Goal: Check status: Check status

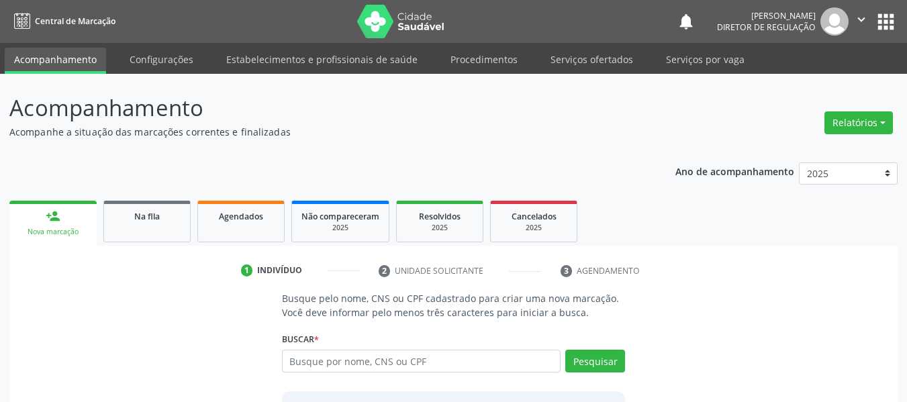
scroll to position [67, 0]
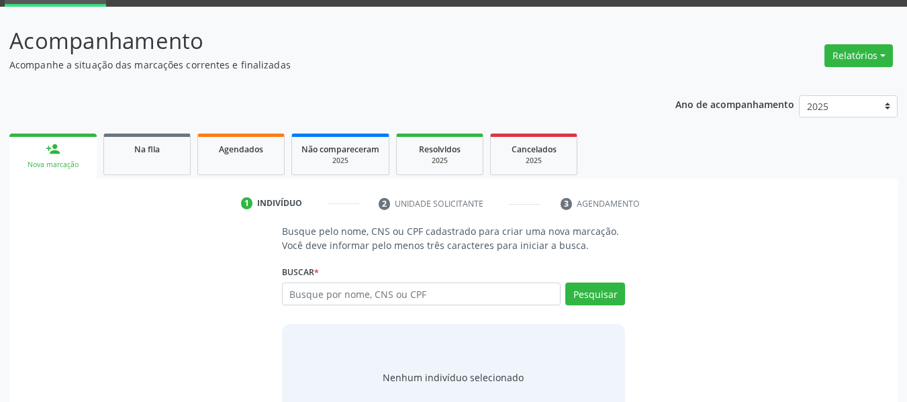
click at [322, 286] on input "text" at bounding box center [421, 294] width 279 height 23
type input "709 8060 8018 1895"
click at [572, 295] on button "Pesquisar" at bounding box center [595, 294] width 60 height 23
type input "709 8060 8018 1895"
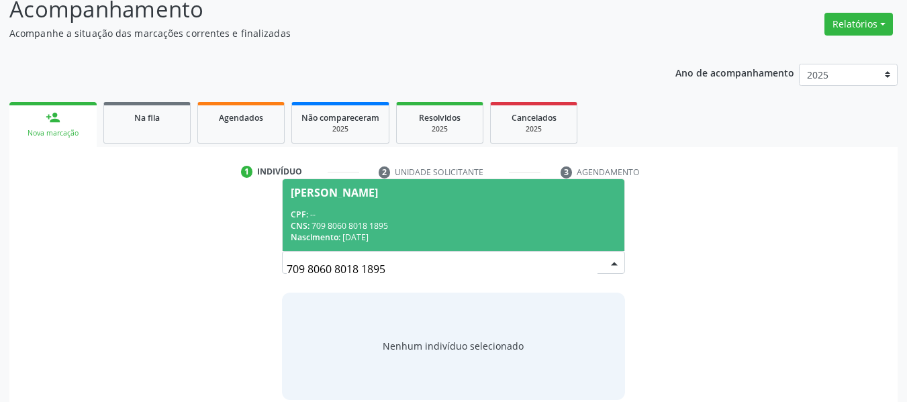
scroll to position [115, 0]
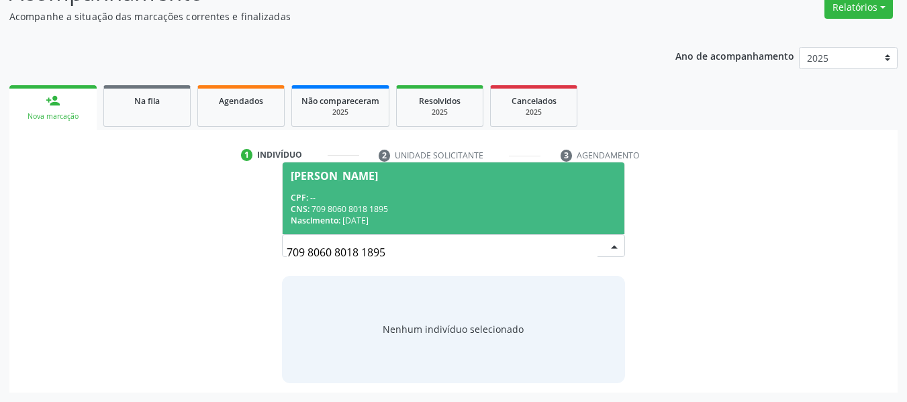
click at [312, 192] on div "CPF: --" at bounding box center [454, 197] width 326 height 11
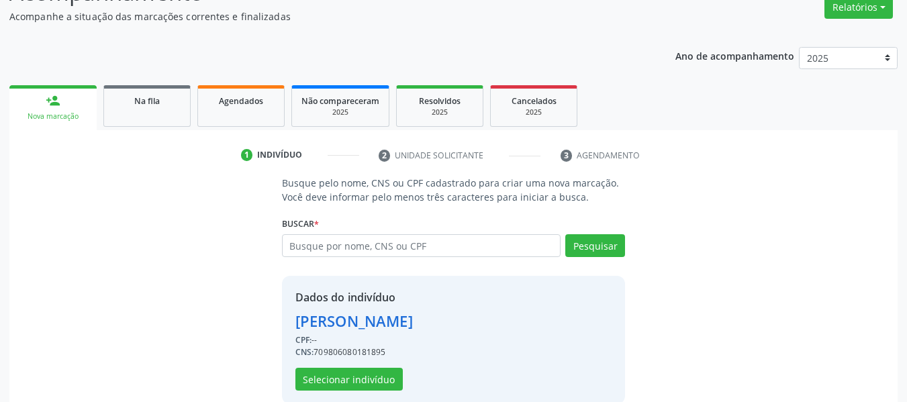
scroll to position [136, 0]
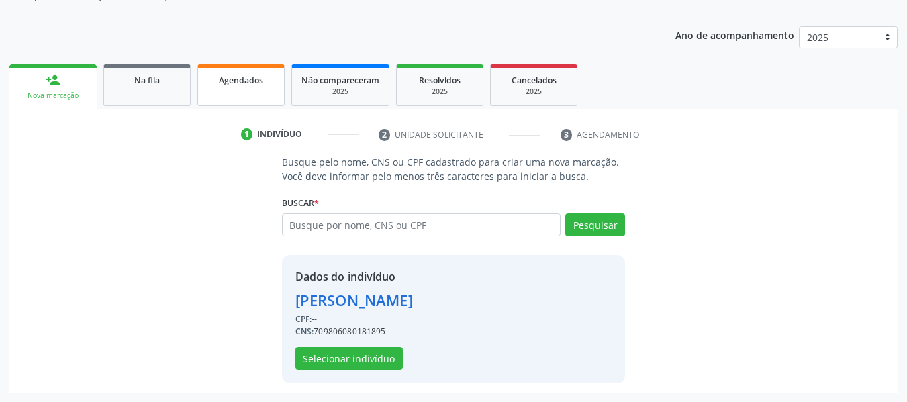
click at [244, 76] on span "Agendados" at bounding box center [241, 80] width 44 height 11
select select "8"
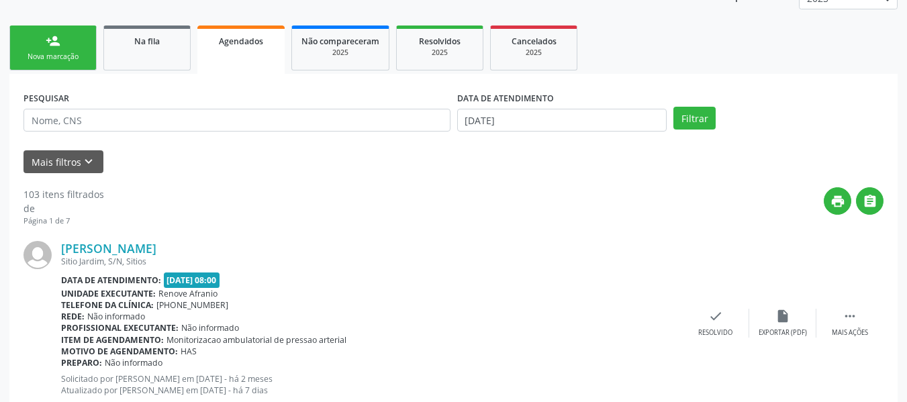
scroll to position [203, 0]
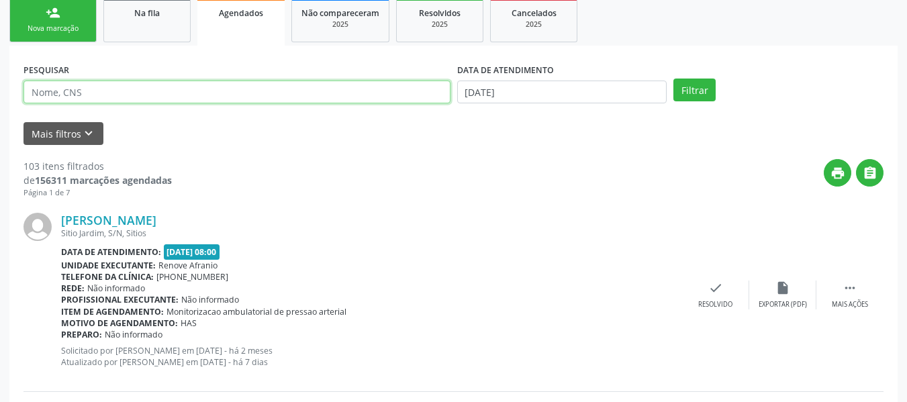
click at [392, 93] on input "text" at bounding box center [236, 92] width 427 height 23
paste input "709 8060 8018 1895"
type input "709 8060 8018 1895"
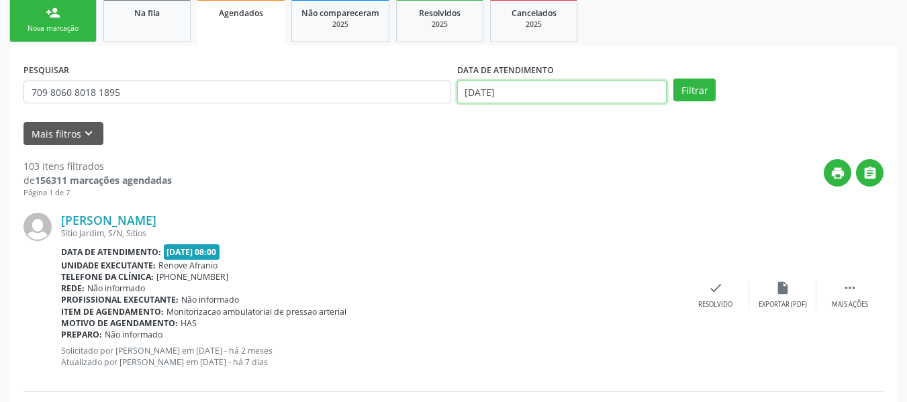
click at [509, 92] on input "[DATE]" at bounding box center [562, 92] width 210 height 23
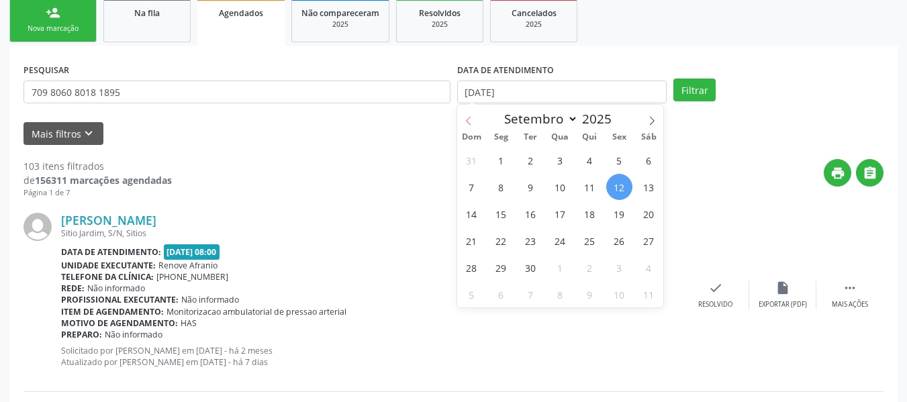
click at [466, 120] on icon at bounding box center [468, 120] width 9 height 9
click at [467, 119] on icon at bounding box center [468, 120] width 9 height 9
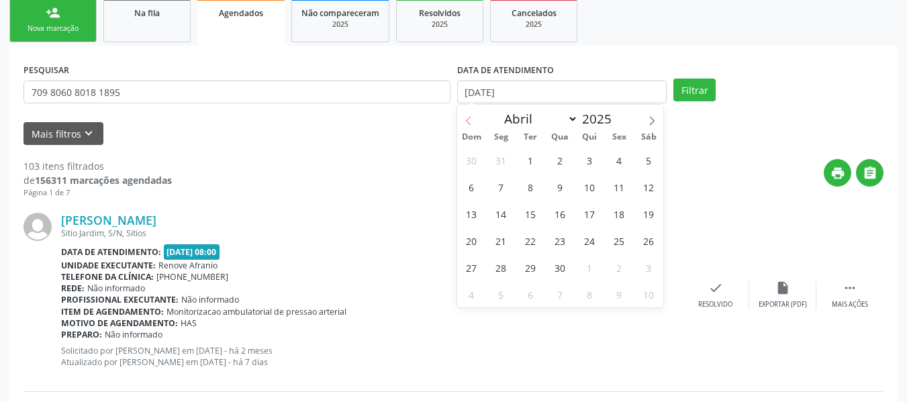
click at [467, 119] on icon at bounding box center [468, 120] width 9 height 9
select select "0"
click at [467, 119] on icon at bounding box center [468, 120] width 9 height 9
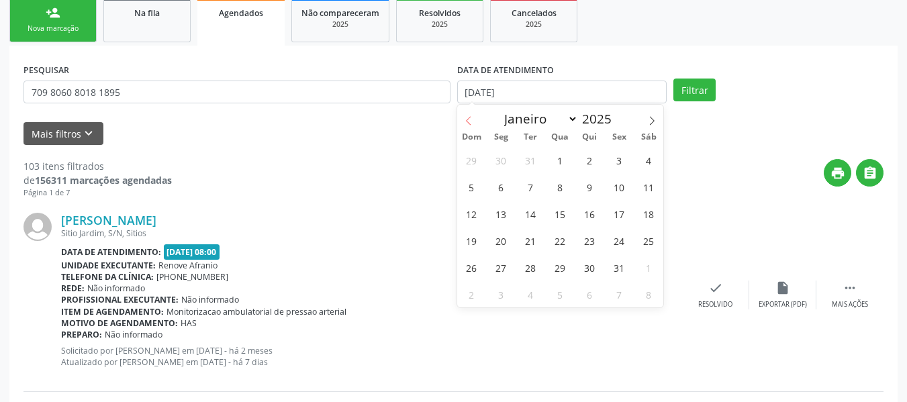
type input "2024"
click at [467, 119] on icon at bounding box center [468, 120] width 9 height 9
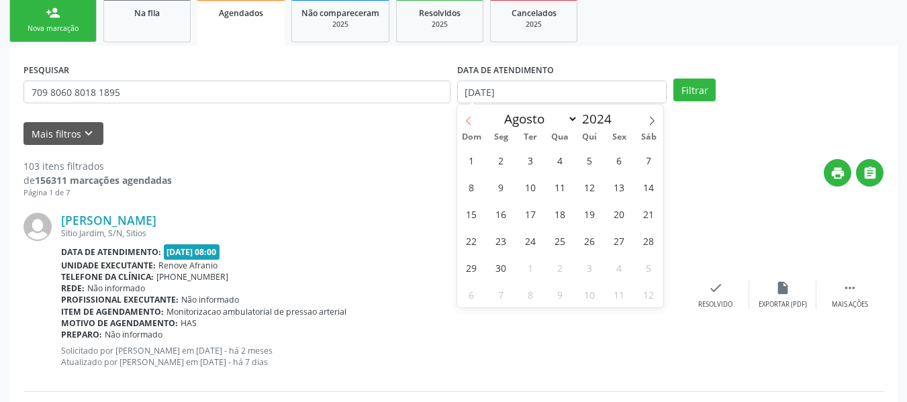
click at [467, 119] on icon at bounding box center [468, 120] width 9 height 9
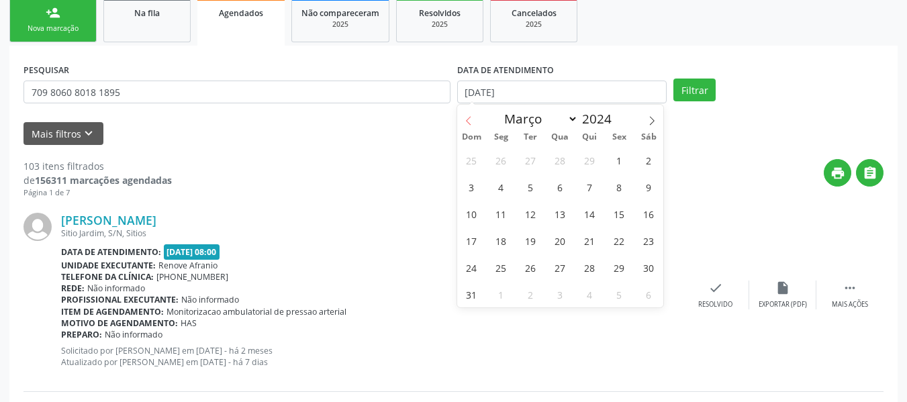
click at [467, 119] on icon at bounding box center [468, 120] width 9 height 9
select select "0"
click at [467, 119] on icon at bounding box center [468, 120] width 9 height 9
type input "2023"
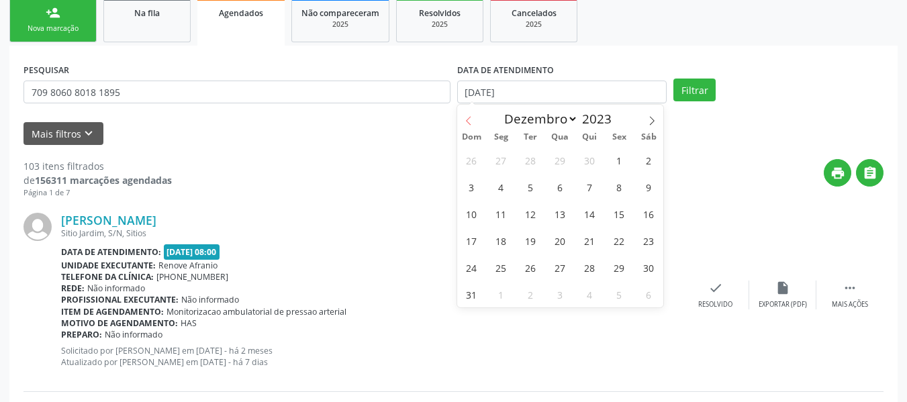
click at [467, 119] on icon at bounding box center [468, 120] width 9 height 9
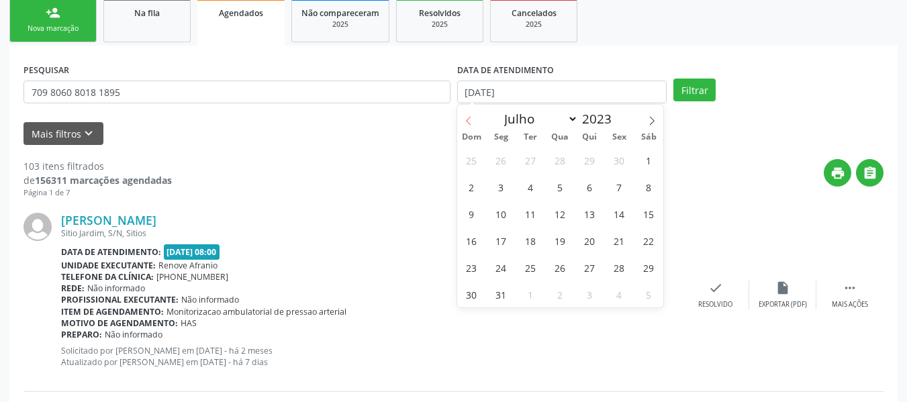
click at [467, 119] on icon at bounding box center [468, 120] width 9 height 9
click at [467, 118] on icon at bounding box center [468, 120] width 9 height 9
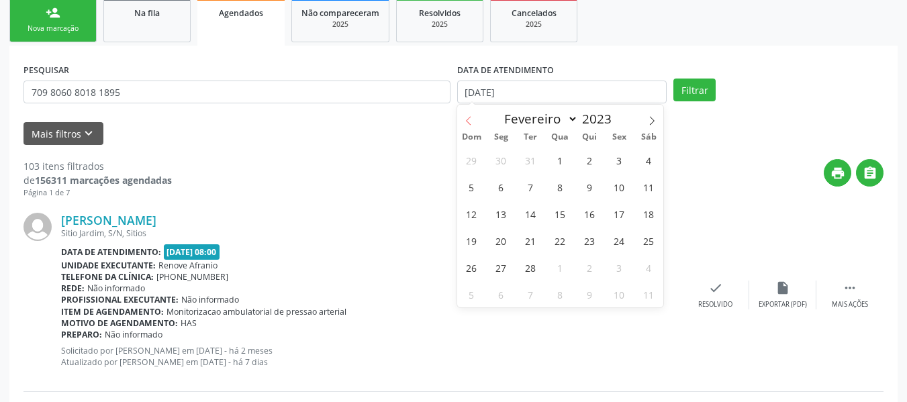
click at [467, 118] on icon at bounding box center [468, 120] width 9 height 9
select select "0"
click at [467, 118] on icon at bounding box center [468, 120] width 9 height 9
type input "2022"
click at [467, 118] on icon at bounding box center [468, 120] width 9 height 9
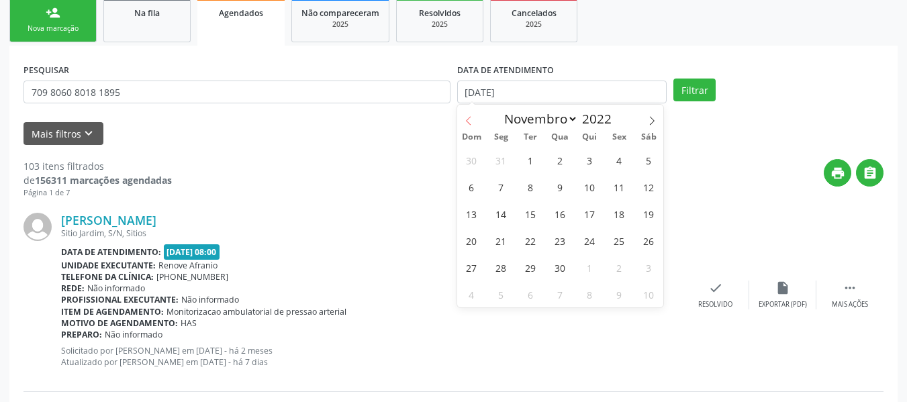
click at [467, 118] on icon at bounding box center [468, 120] width 9 height 9
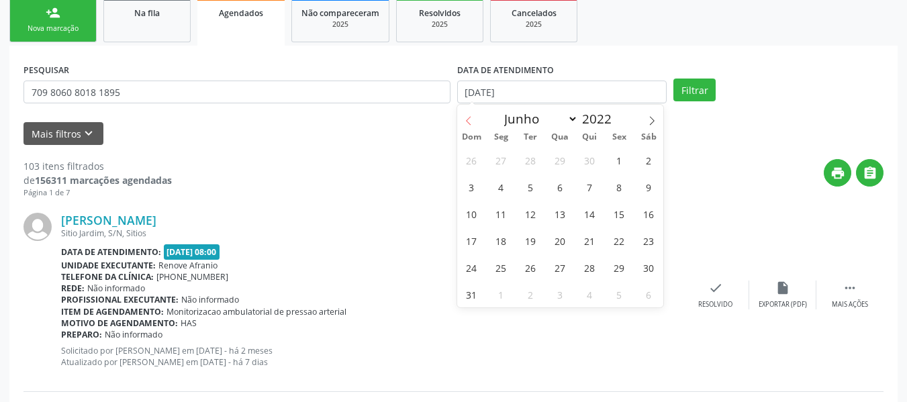
click at [467, 118] on icon at bounding box center [468, 120] width 9 height 9
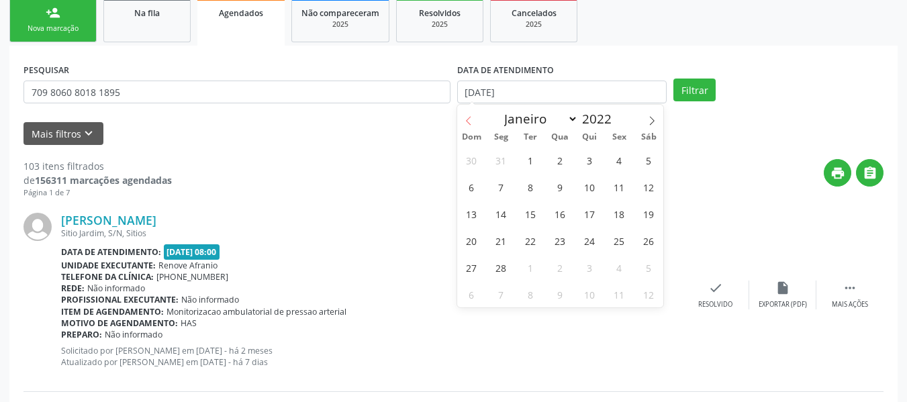
click at [467, 118] on icon at bounding box center [468, 120] width 9 height 9
select select "11"
type input "2021"
click at [467, 118] on icon at bounding box center [468, 120] width 9 height 9
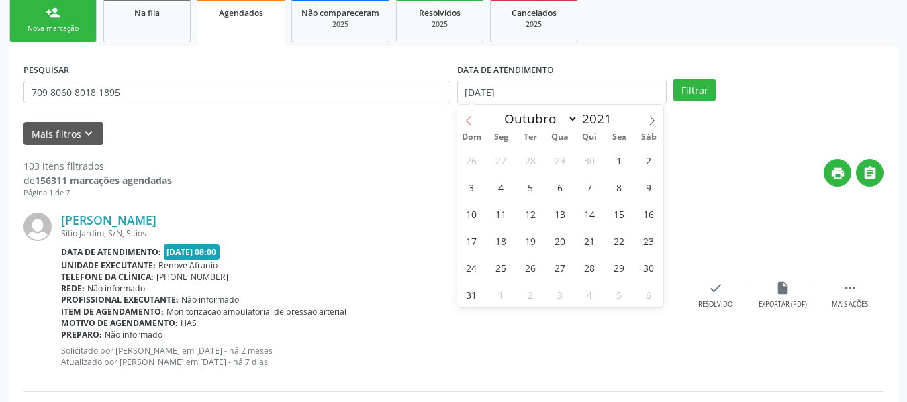
click at [467, 118] on icon at bounding box center [468, 120] width 9 height 9
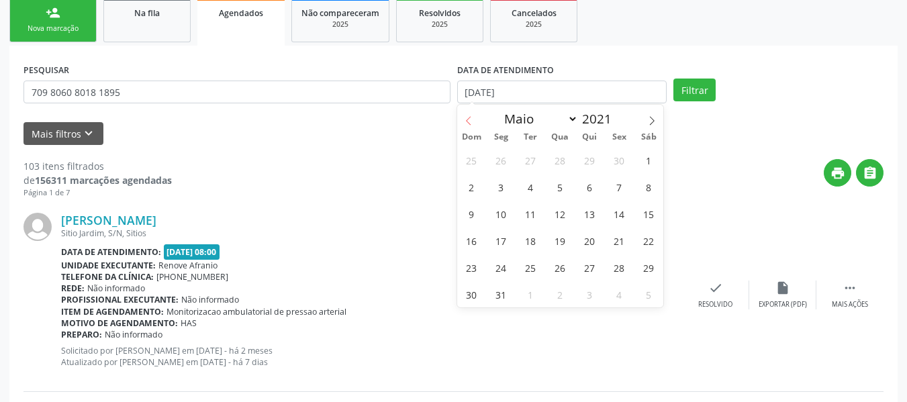
click at [467, 118] on icon at bounding box center [468, 120] width 9 height 9
select select "0"
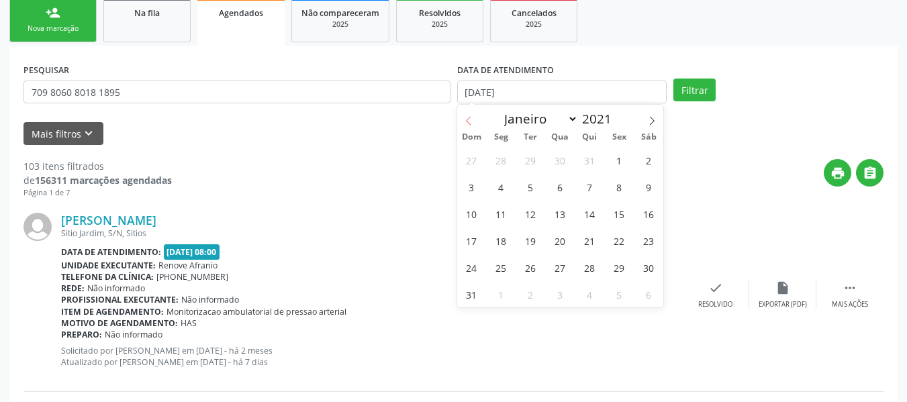
click at [467, 118] on icon at bounding box center [468, 120] width 9 height 9
type input "2020"
click at [467, 118] on icon at bounding box center [468, 120] width 9 height 9
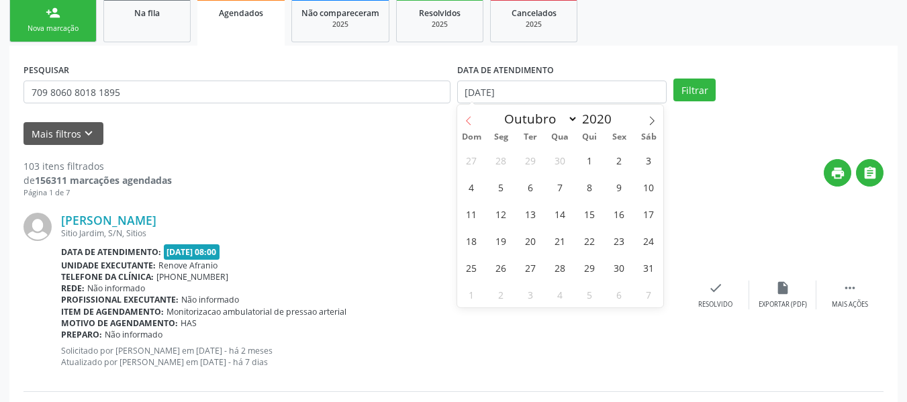
select select "8"
click at [529, 164] on span "1" at bounding box center [531, 160] width 26 height 26
type input "[DATE]"
click at [646, 120] on span at bounding box center [651, 116] width 23 height 23
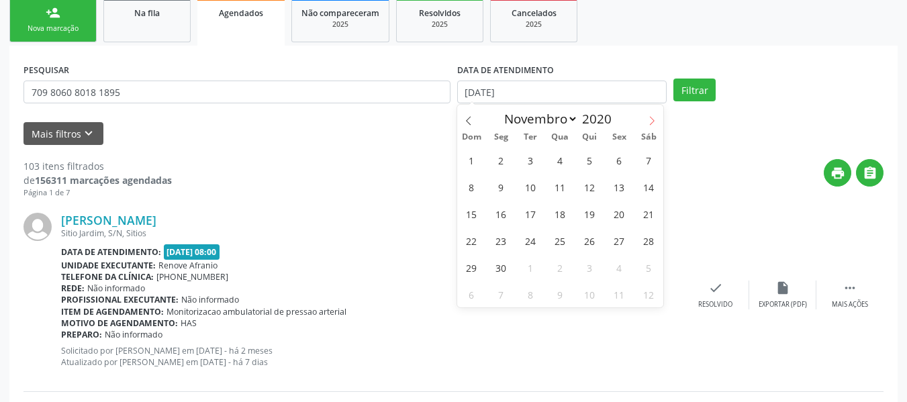
click at [646, 120] on span at bounding box center [651, 116] width 23 height 23
select select "11"
click at [646, 120] on span at bounding box center [651, 116] width 23 height 23
type input "2021"
click at [646, 120] on span at bounding box center [651, 116] width 23 height 23
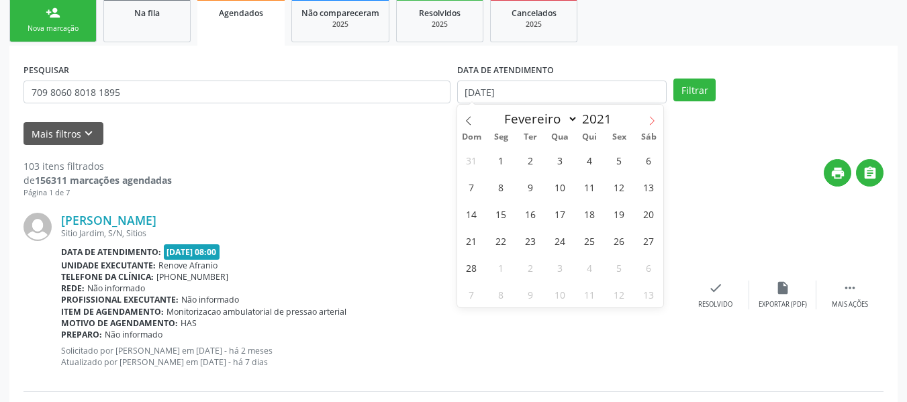
click at [646, 120] on span at bounding box center [651, 116] width 23 height 23
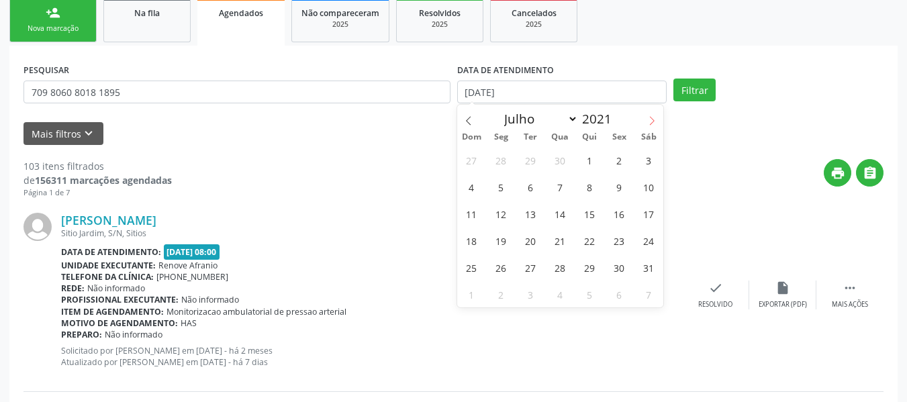
click at [646, 120] on span at bounding box center [651, 116] width 23 height 23
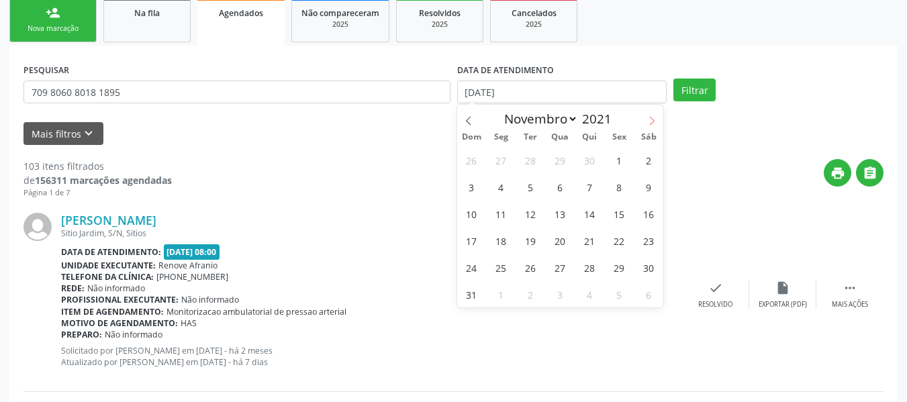
select select "11"
click at [646, 120] on span at bounding box center [651, 116] width 23 height 23
type input "2022"
click at [646, 120] on span at bounding box center [651, 116] width 23 height 23
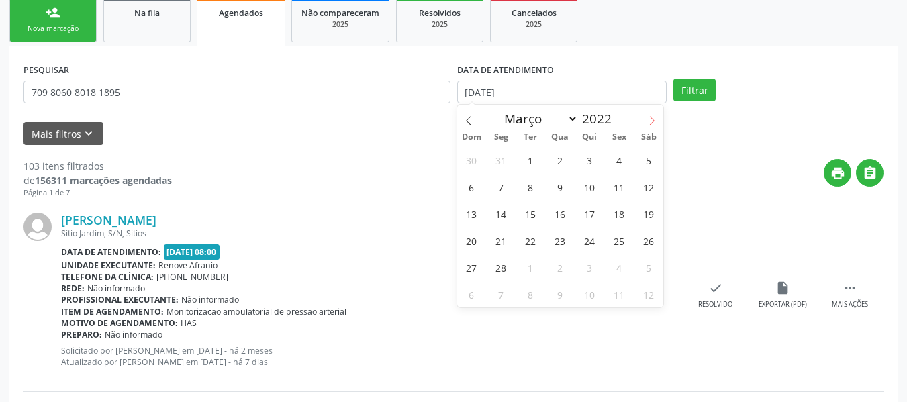
click at [646, 120] on span at bounding box center [651, 116] width 23 height 23
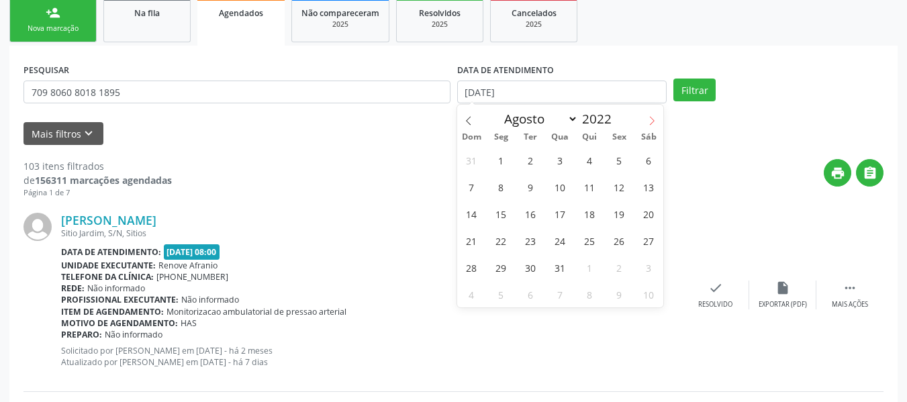
click at [646, 120] on span at bounding box center [651, 116] width 23 height 23
select select "11"
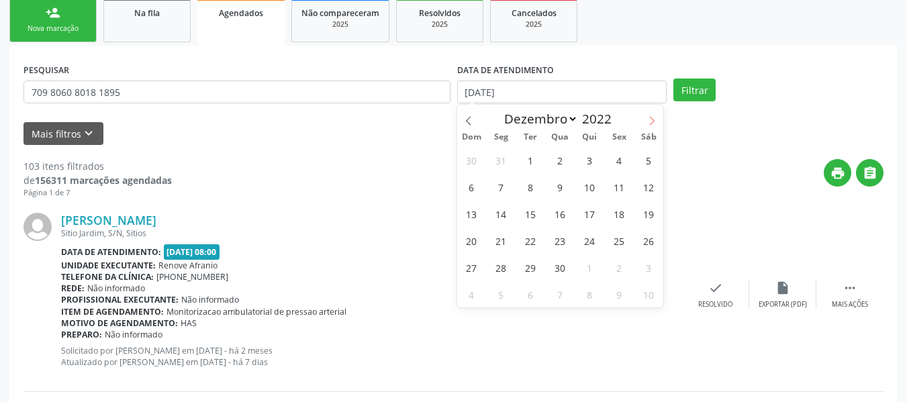
click at [646, 120] on span at bounding box center [651, 116] width 23 height 23
type input "2023"
click at [646, 120] on span at bounding box center [651, 116] width 23 height 23
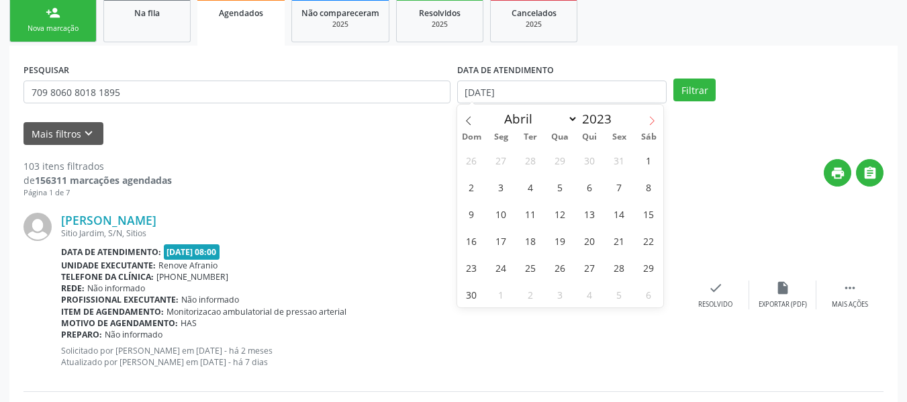
click at [646, 120] on span at bounding box center [651, 116] width 23 height 23
click at [646, 119] on span at bounding box center [651, 116] width 23 height 23
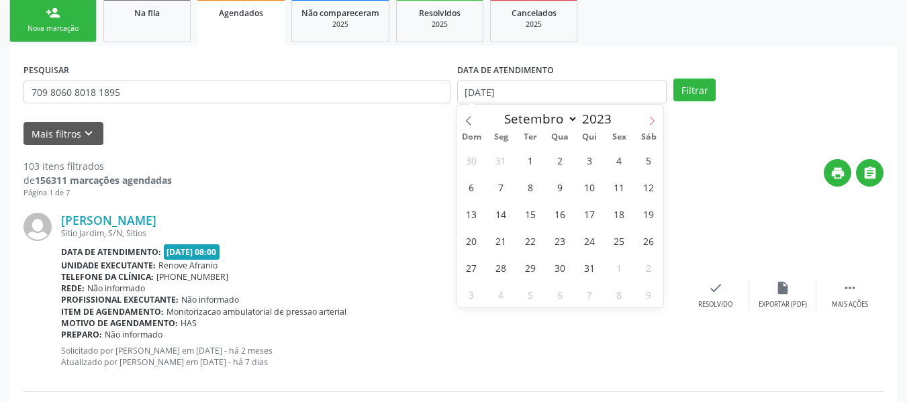
click at [646, 119] on span at bounding box center [651, 116] width 23 height 23
select select "11"
click at [646, 119] on span at bounding box center [651, 116] width 23 height 23
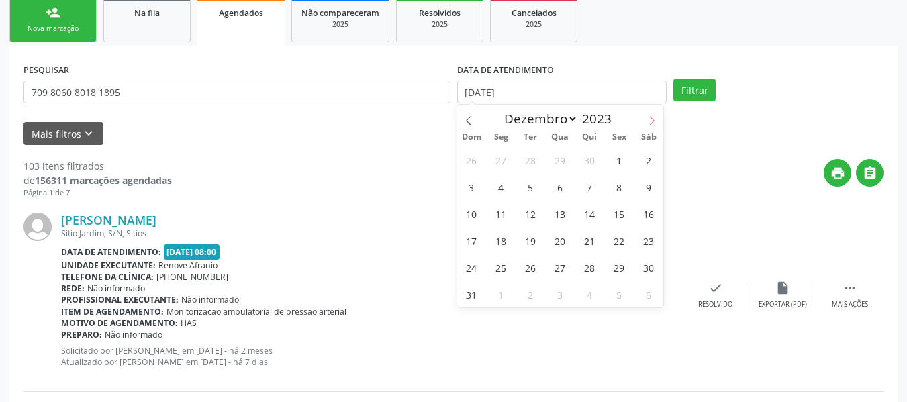
type input "2024"
click at [646, 119] on span at bounding box center [651, 116] width 23 height 23
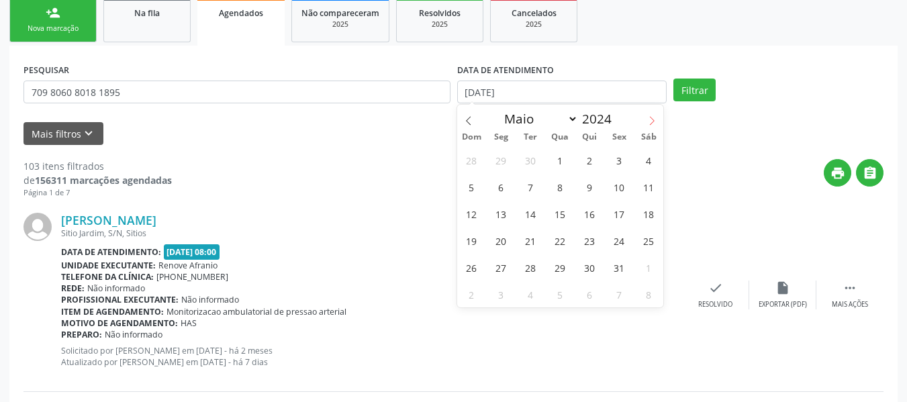
click at [646, 119] on span at bounding box center [651, 116] width 23 height 23
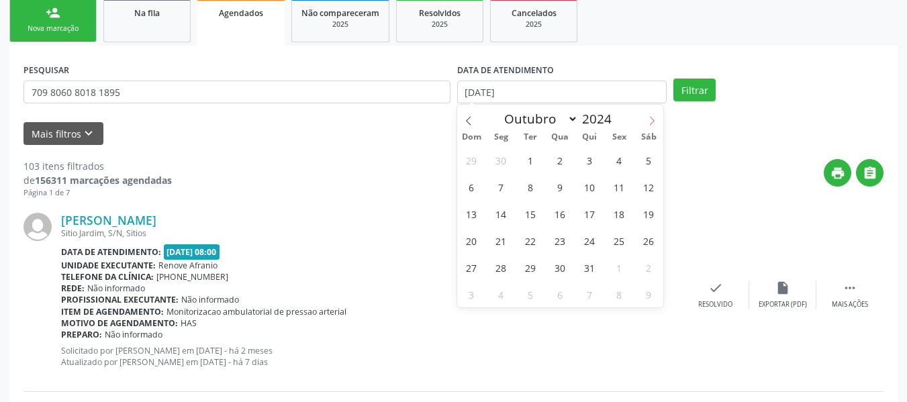
click at [646, 119] on span at bounding box center [651, 116] width 23 height 23
select select "11"
click at [646, 119] on span at bounding box center [651, 116] width 23 height 23
type input "2025"
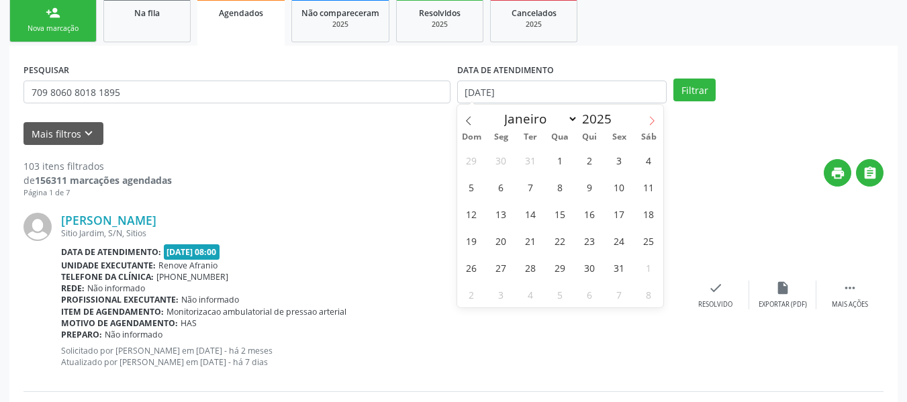
click at [646, 119] on span at bounding box center [651, 116] width 23 height 23
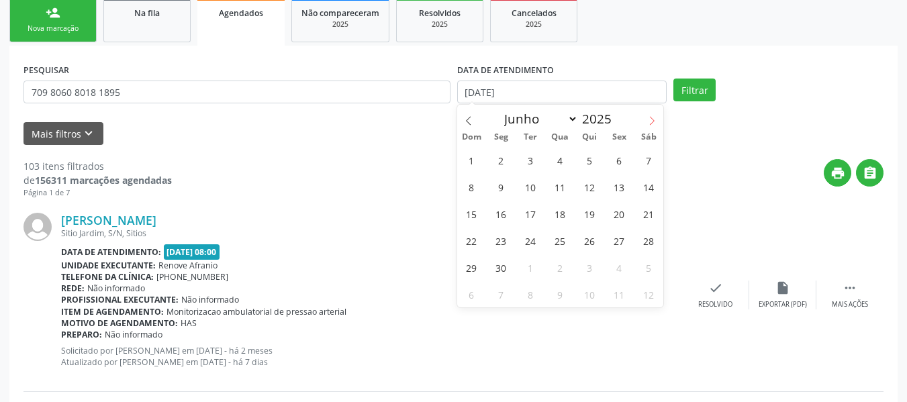
click at [646, 119] on span at bounding box center [651, 116] width 23 height 23
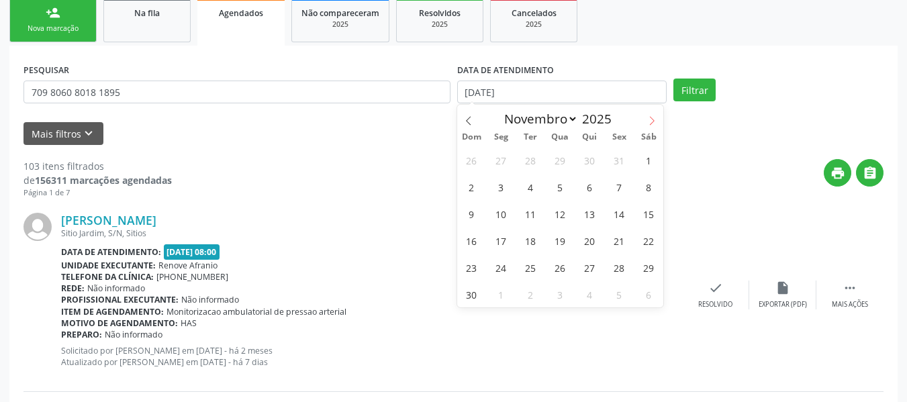
click at [646, 119] on span at bounding box center [651, 116] width 23 height 23
select select "11"
click at [646, 119] on span at bounding box center [651, 116] width 23 height 23
type input "2026"
click at [646, 119] on span at bounding box center [651, 116] width 23 height 23
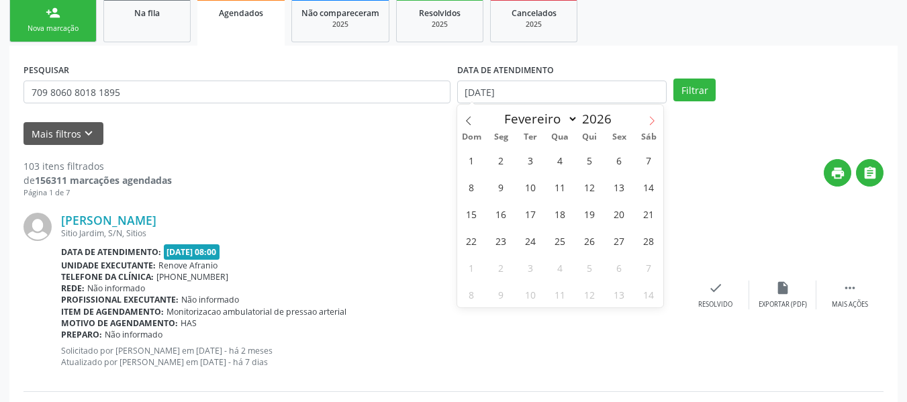
click at [646, 119] on span at bounding box center [651, 116] width 23 height 23
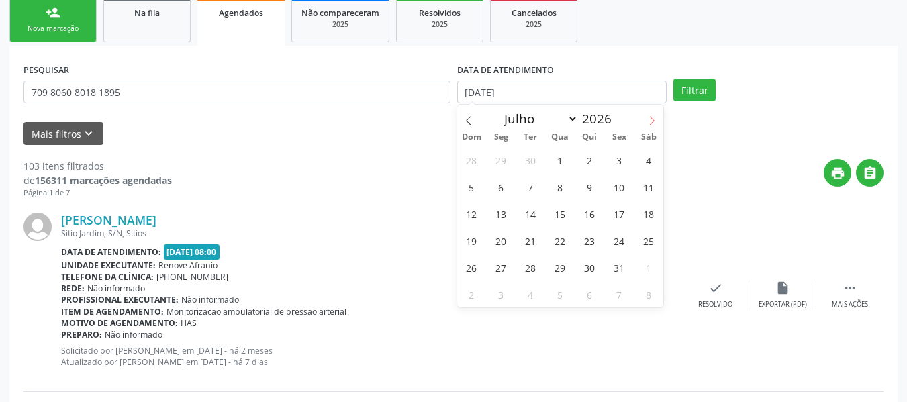
click at [646, 119] on span at bounding box center [651, 116] width 23 height 23
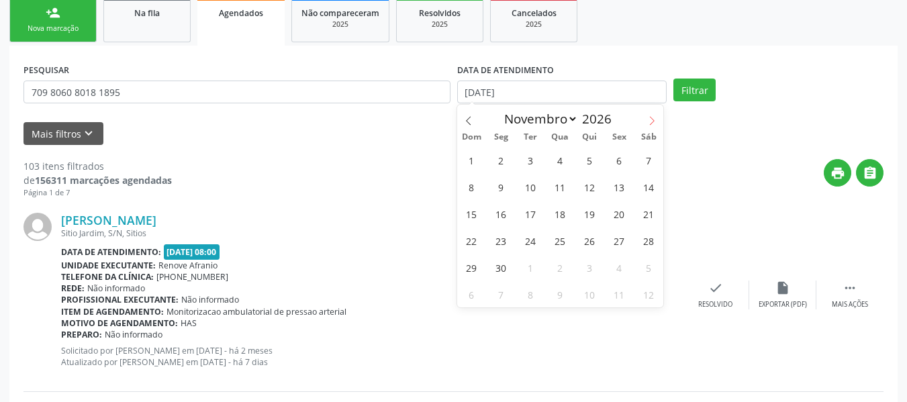
select select "11"
click at [646, 119] on span at bounding box center [651, 116] width 23 height 23
type input "2027"
select select "0"
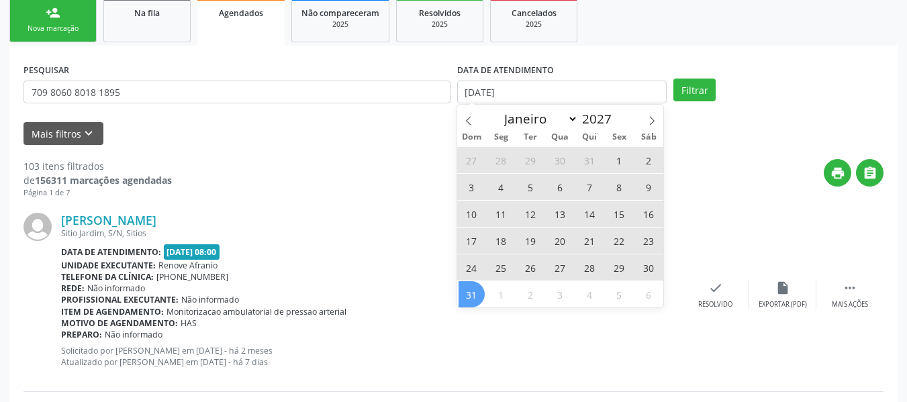
click at [479, 297] on span "31" at bounding box center [472, 294] width 26 height 26
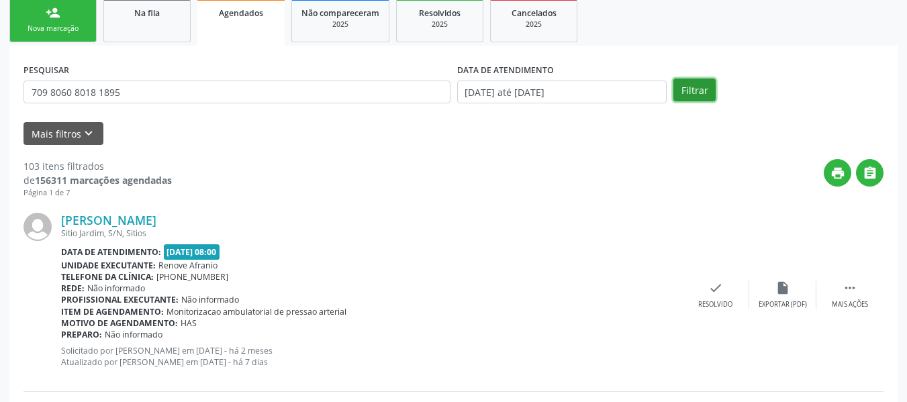
click at [704, 97] on button "Filtrar" at bounding box center [694, 90] width 42 height 23
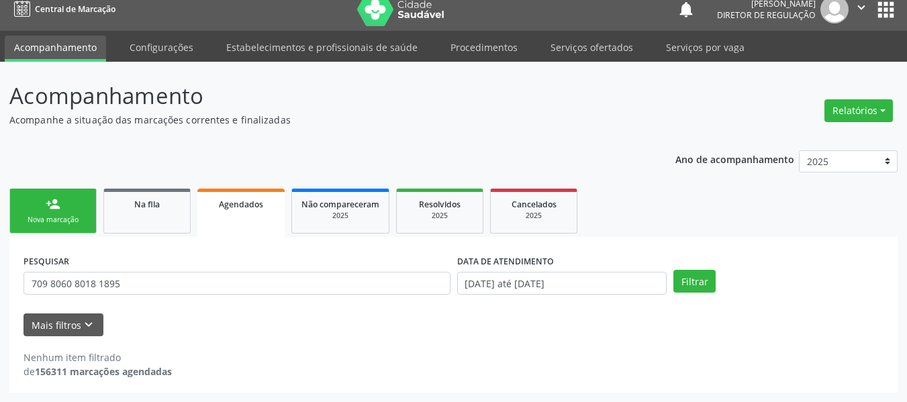
scroll to position [12, 0]
